Goal: Find specific page/section: Find specific page/section

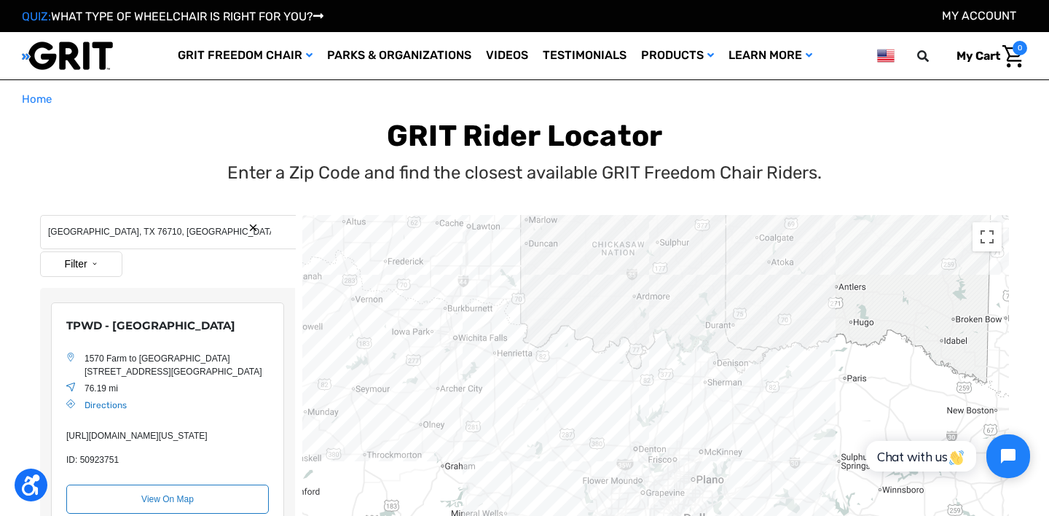
click at [156, 227] on input "Waco, TX 76710, USA" at bounding box center [168, 232] width 256 height 34
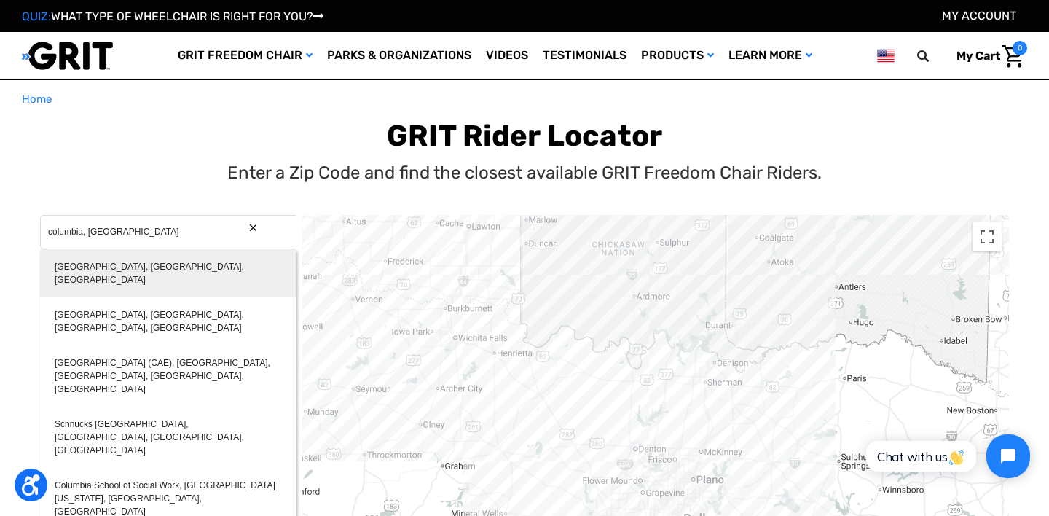
type input "Columbia, SC, USA"
click at [157, 268] on div "Columbia, SC, USA" at bounding box center [168, 273] width 256 height 48
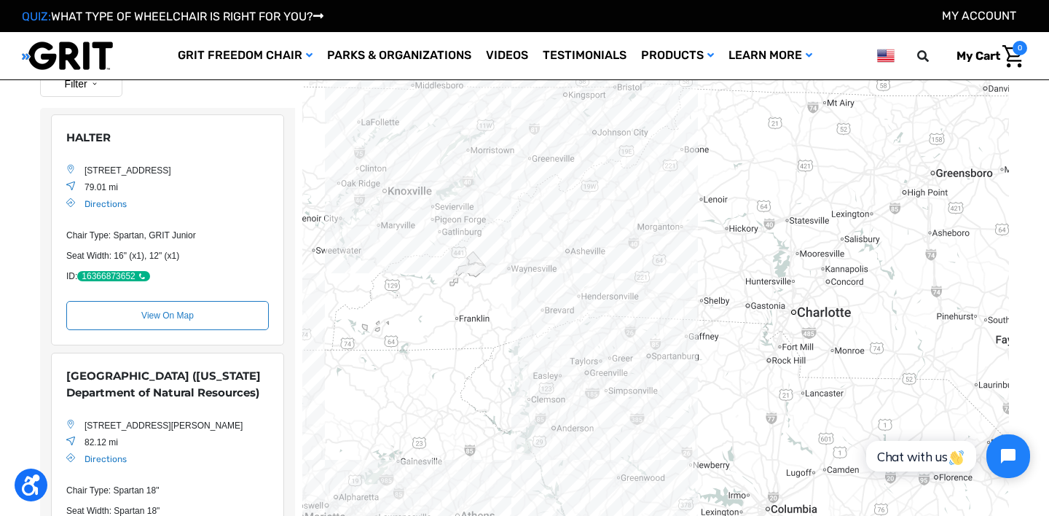
scroll to position [101, 0]
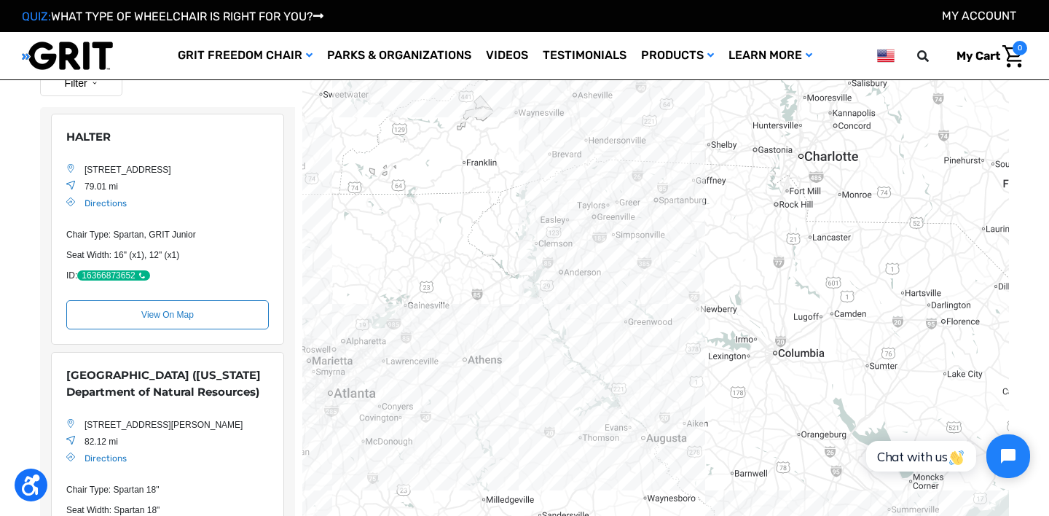
drag, startPoint x: 766, startPoint y: 379, endPoint x: 774, endPoint y: 222, distance: 157.5
click at [774, 222] on div "Location Map" at bounding box center [655, 362] width 707 height 656
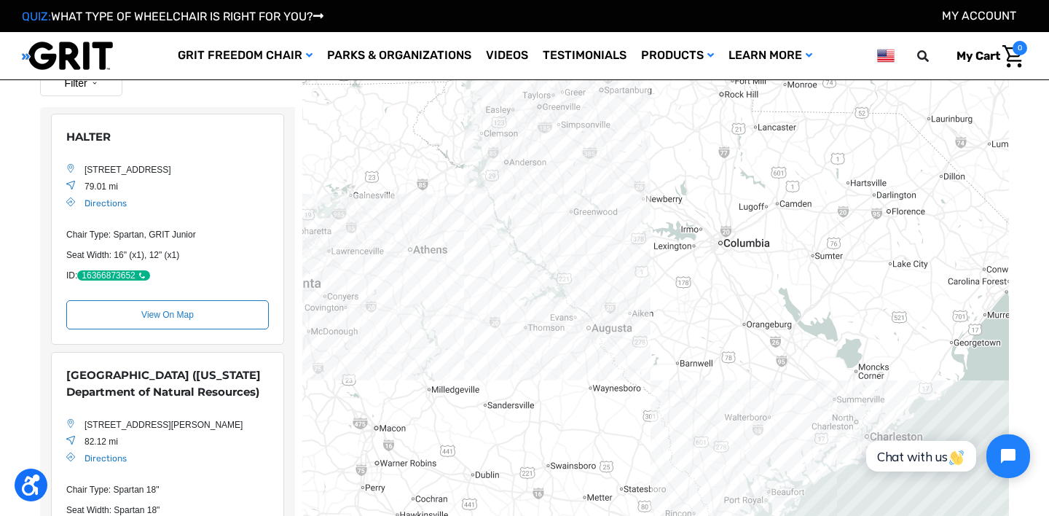
drag, startPoint x: 776, startPoint y: 317, endPoint x: 721, endPoint y: 204, distance: 125.7
click at [721, 204] on div "Location Map" at bounding box center [655, 362] width 707 height 656
click at [540, 291] on div "Location Map" at bounding box center [655, 362] width 707 height 656
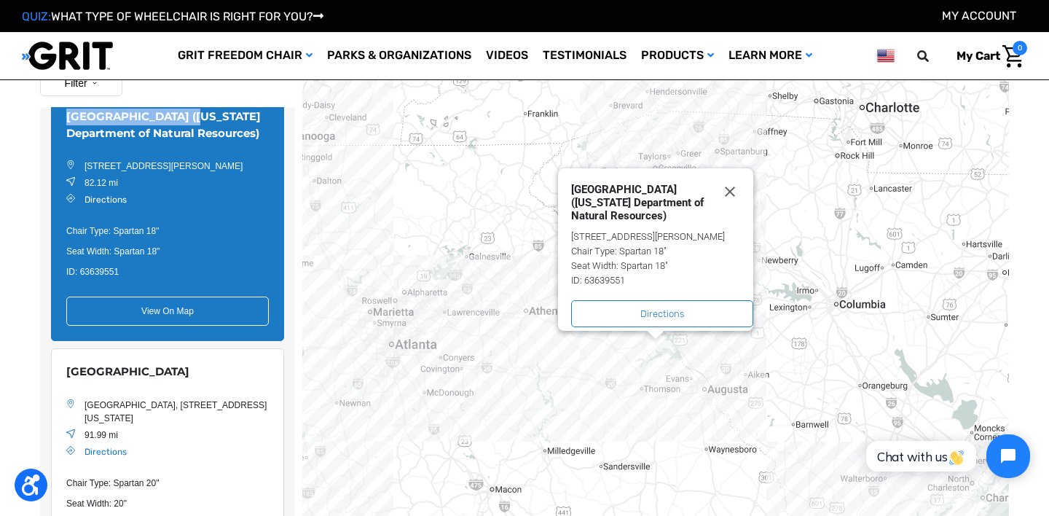
drag, startPoint x: 183, startPoint y: 133, endPoint x: 66, endPoint y: 134, distance: 117.3
click at [66, 134] on div "Mistletoe State Park (Georgia Department of Natural Resources)" at bounding box center [167, 125] width 202 height 33
copy div "Mistletoe State Park"
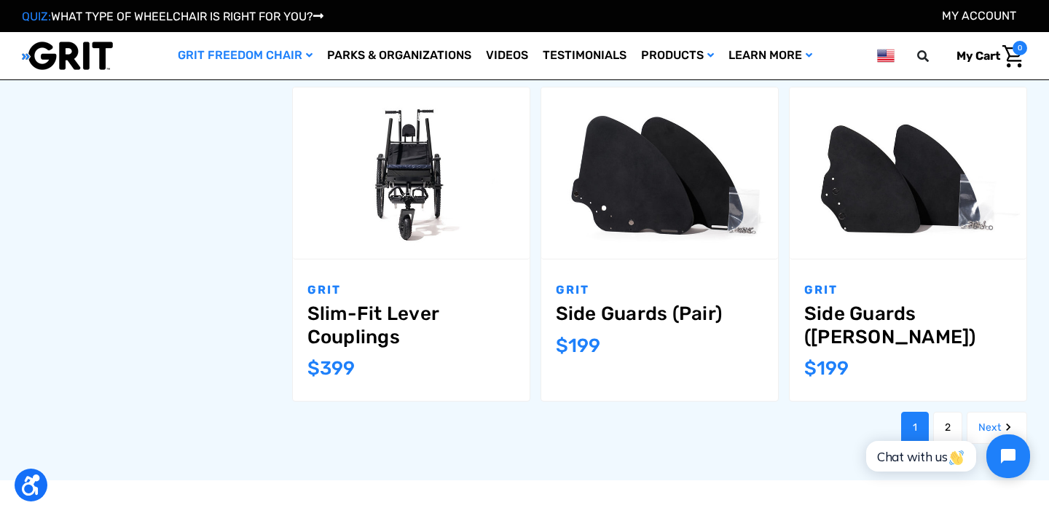
scroll to position [1554, 0]
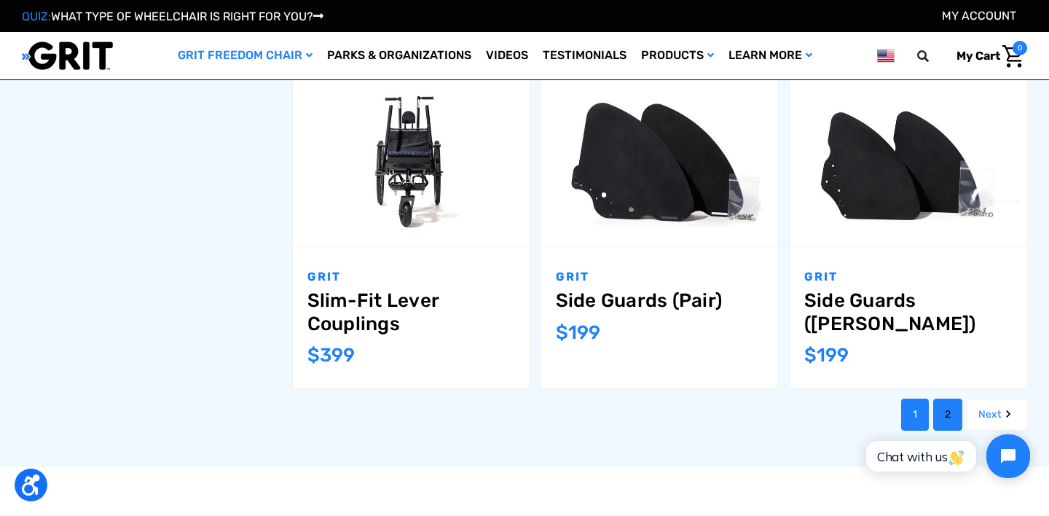
click at [939, 401] on link "2" at bounding box center [947, 414] width 29 height 32
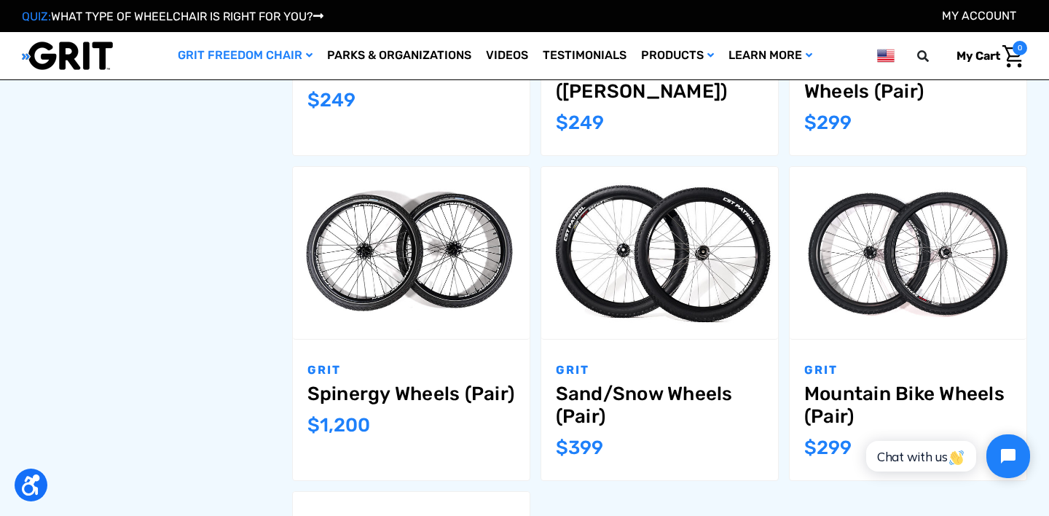
scroll to position [1184, 0]
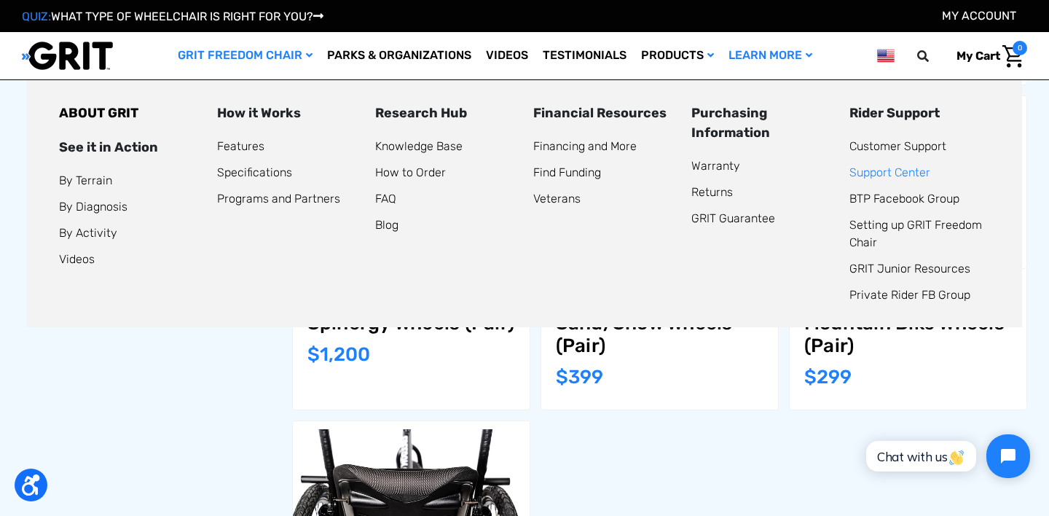
click at [889, 172] on link "Support Center" at bounding box center [889, 172] width 81 height 14
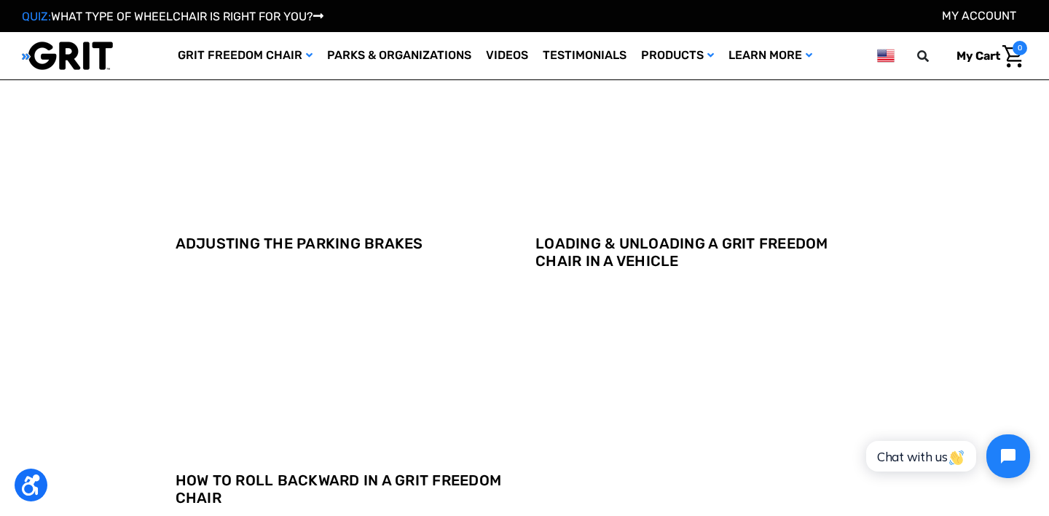
scroll to position [1608, 0]
